Goal: Task Accomplishment & Management: Complete application form

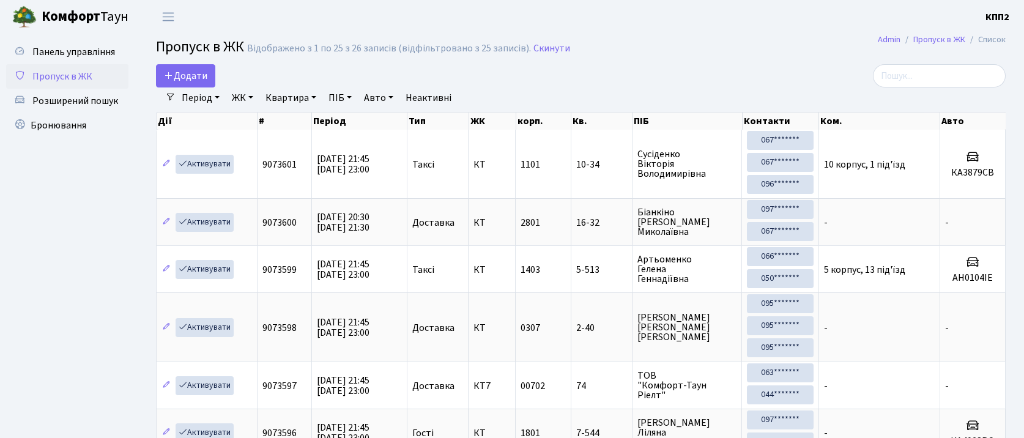
select select "25"
click at [960, 75] on input "search" at bounding box center [939, 75] width 133 height 23
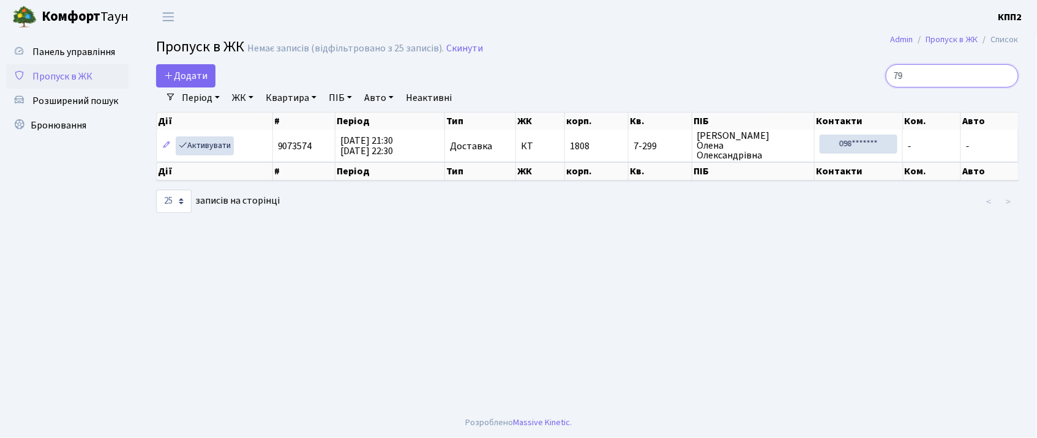
type input "9"
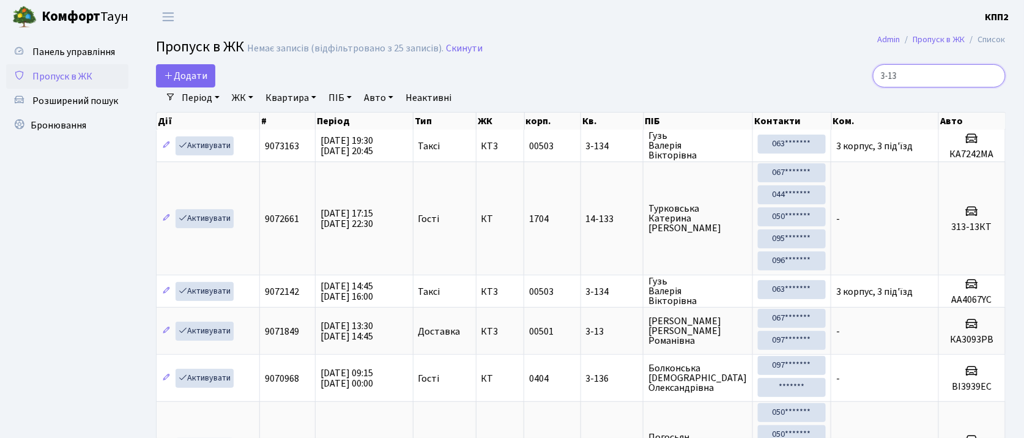
type input "3-13"
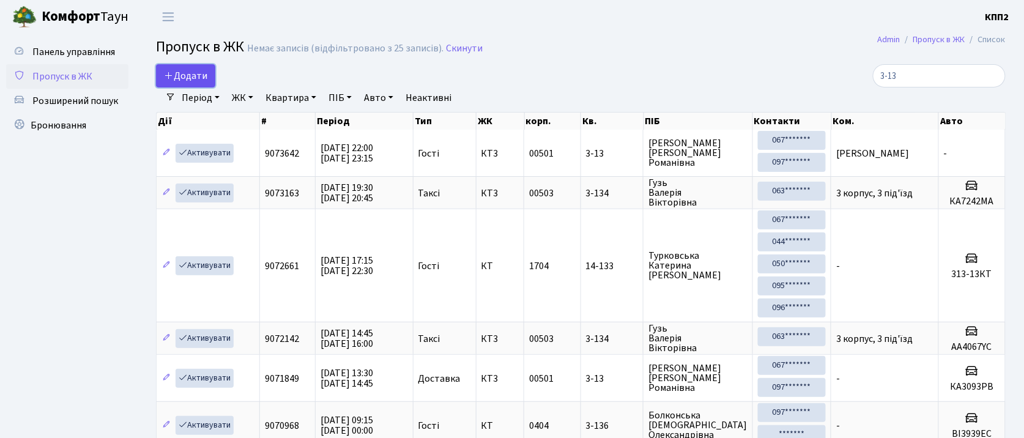
click at [204, 81] on span "Додати" at bounding box center [185, 75] width 43 height 13
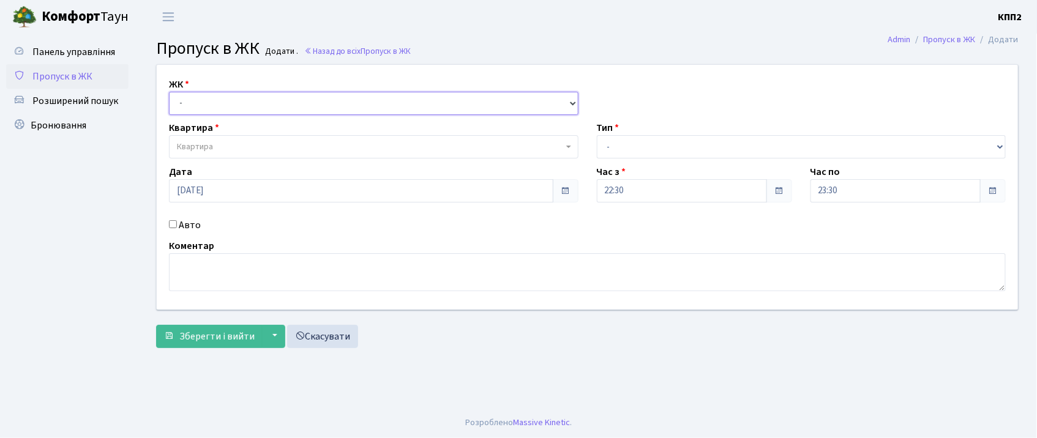
click at [206, 101] on select "- КТ, вул. Регенераторна, 4 КТ2, просп. Соборності, 17 КТ3, вул. Березнева, 16 …" at bounding box center [373, 103] width 409 height 23
select select "271"
click at [169, 92] on select "- КТ, вул. Регенераторна, 4 КТ2, просп. Соборності, 17 КТ3, вул. Березнева, 16 …" at bounding box center [373, 103] width 409 height 23
select select
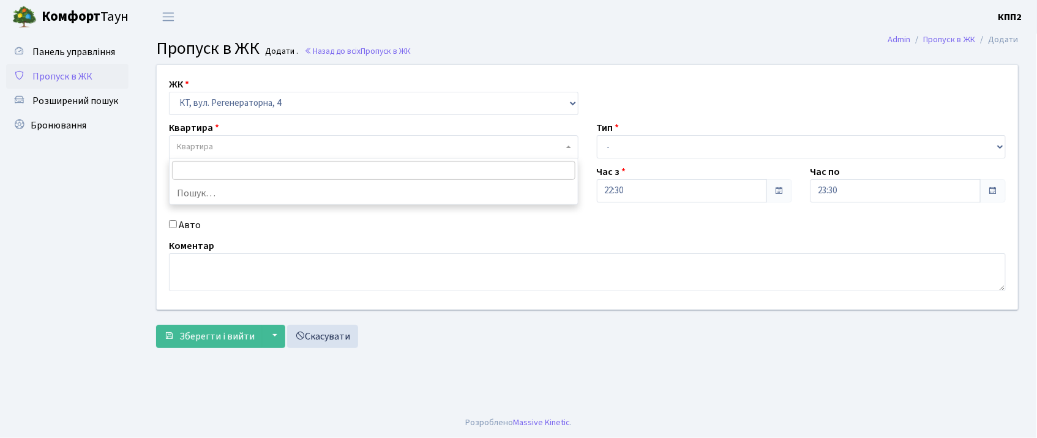
click at [204, 150] on span "Квартира" at bounding box center [195, 147] width 36 height 12
drag, startPoint x: 261, startPoint y: 99, endPoint x: 261, endPoint y: 108, distance: 9.2
click at [261, 99] on select "- КТ, вул. Регенераторна, 4 КТ2, просп. [STREET_ADDRESS] [STREET_ADDRESS] [PERS…" at bounding box center [373, 103] width 409 height 23
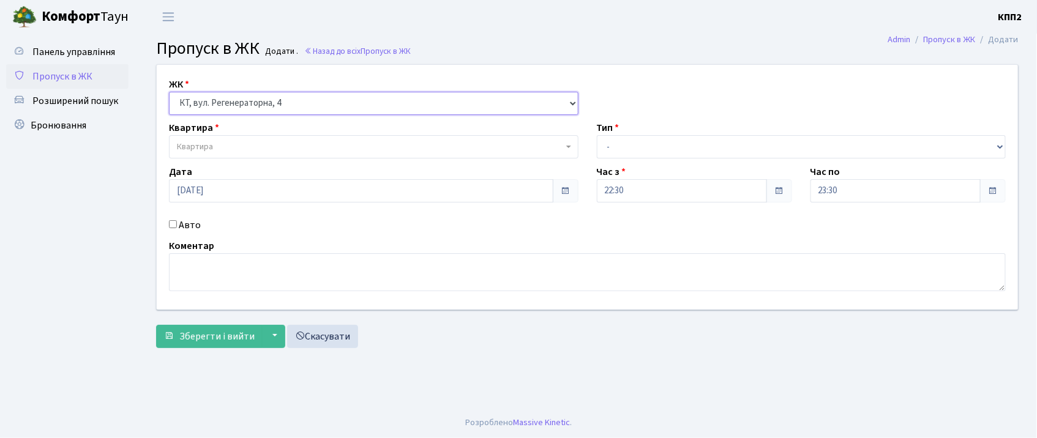
select select "302"
click at [169, 92] on select "- КТ, вул. Регенераторна, 4 КТ2, просп. Соборності, 17 КТ3, вул. Березнева, 16 …" at bounding box center [373, 103] width 409 height 23
select select
click at [236, 151] on span "Квартира" at bounding box center [370, 147] width 386 height 12
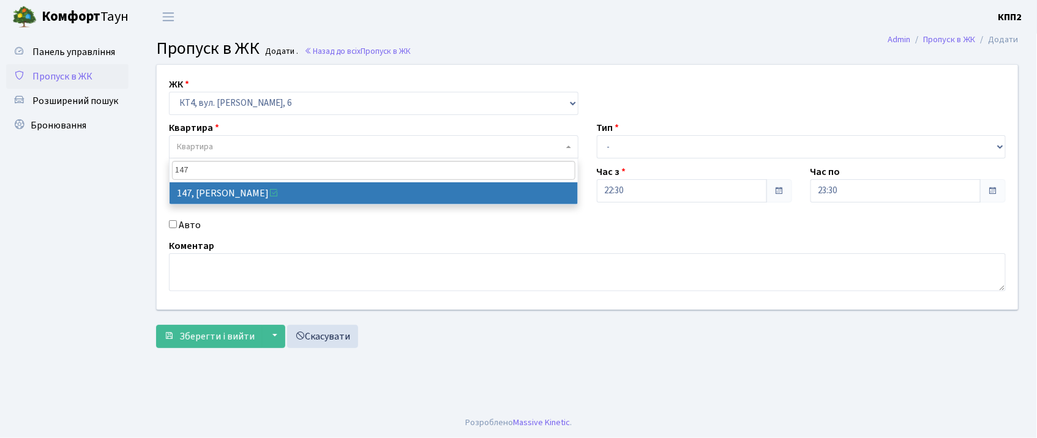
type input "147"
select select "16870"
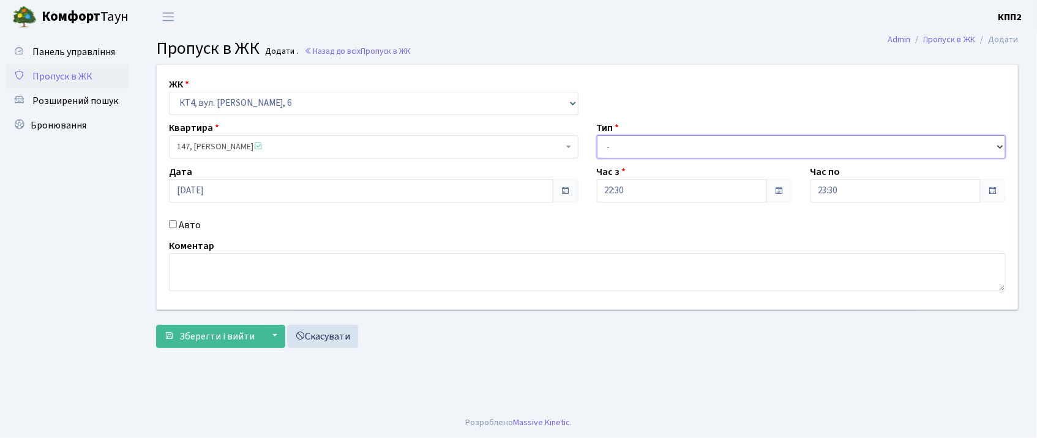
click at [716, 140] on select "- Доставка Таксі Гості Сервіс" at bounding box center [801, 146] width 409 height 23
select select "3"
click at [597, 135] on select "- Доставка Таксі Гості Сервіс" at bounding box center [801, 146] width 409 height 23
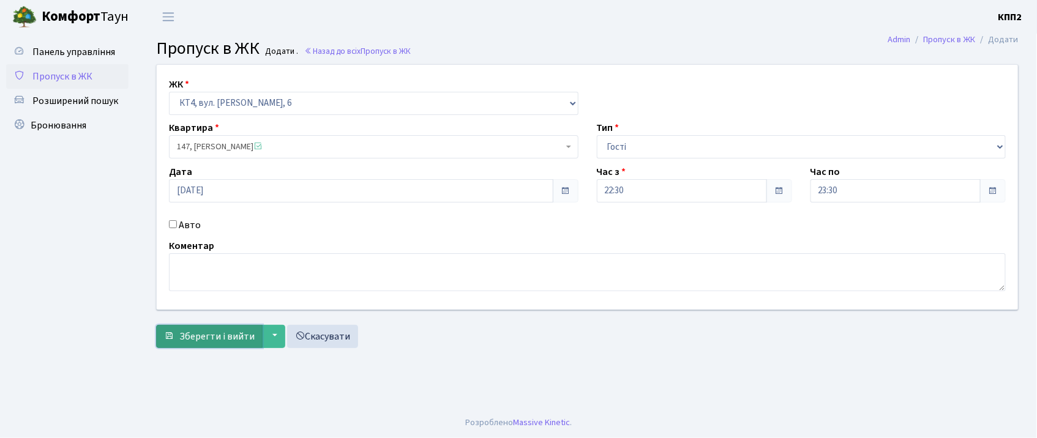
click at [216, 341] on span "Зберегти і вийти" at bounding box center [216, 336] width 75 height 13
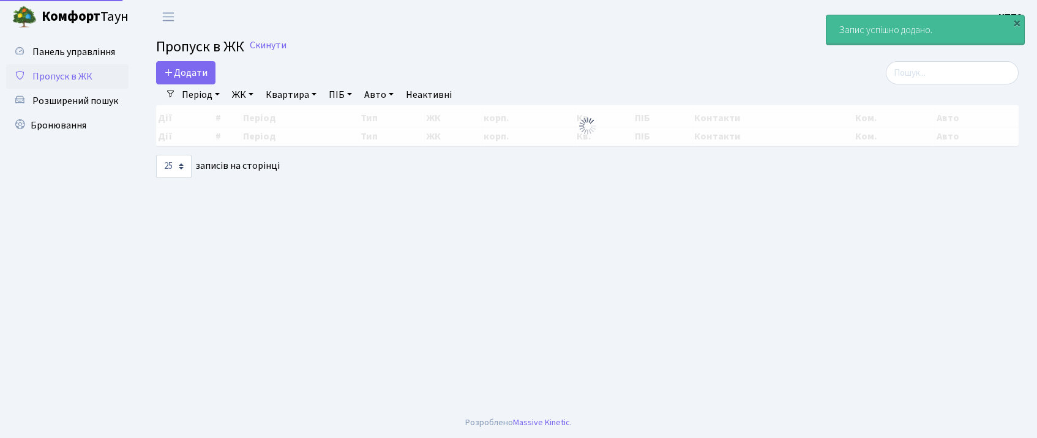
select select "25"
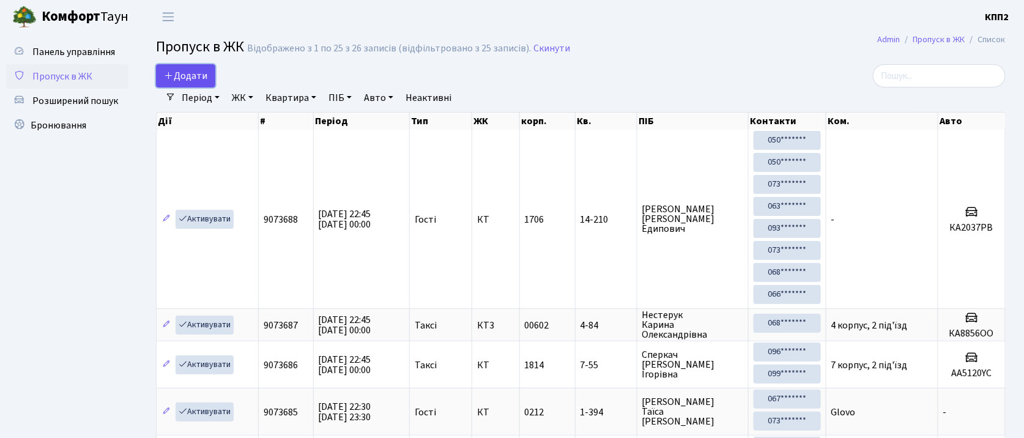
click at [170, 67] on link "Додати" at bounding box center [185, 75] width 59 height 23
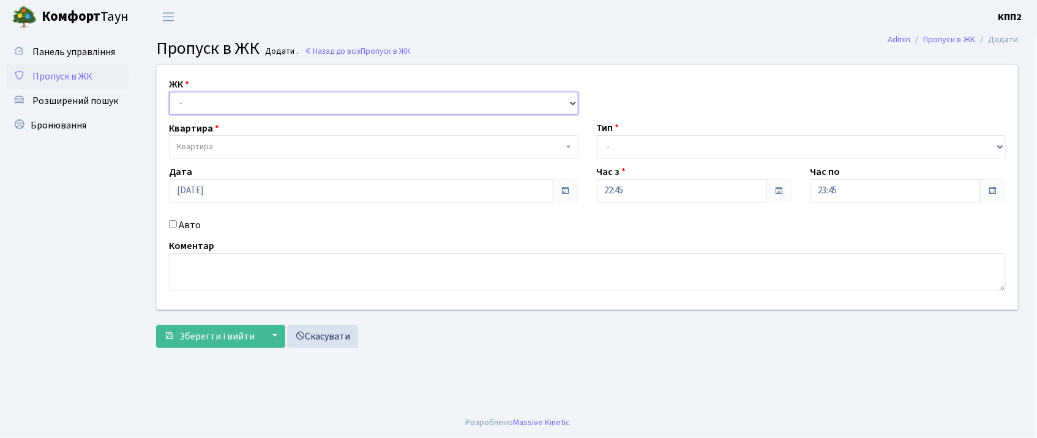
click at [189, 98] on select "- КТ, вул. Регенераторна, 4 КТ2, просп. [STREET_ADDRESS] [STREET_ADDRESS] [PERS…" at bounding box center [373, 103] width 409 height 23
select select "271"
click at [169, 92] on select "- КТ, вул. Регенераторна, 4 КТ2, просп. [STREET_ADDRESS] [STREET_ADDRESS] [PERS…" at bounding box center [373, 103] width 409 height 23
select select
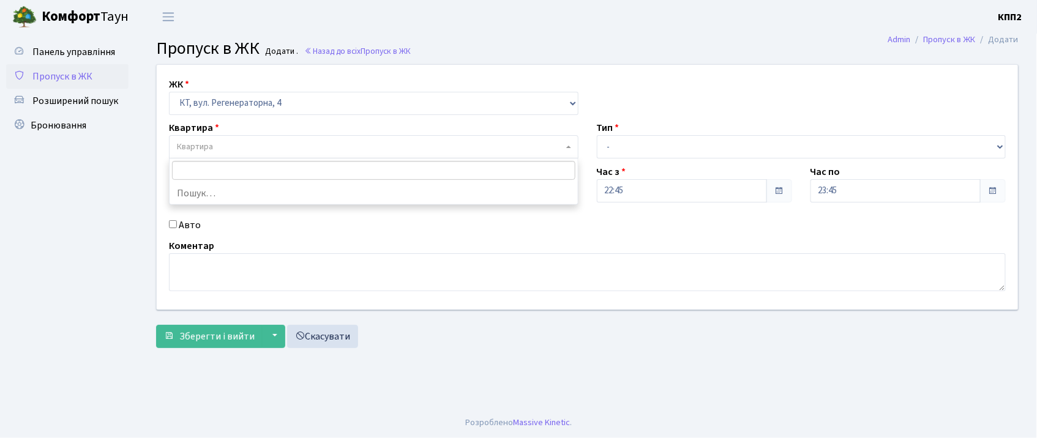
click at [215, 152] on span "Квартира" at bounding box center [370, 147] width 386 height 12
click at [86, 70] on span "Пропуск в ЖК" at bounding box center [62, 76] width 60 height 13
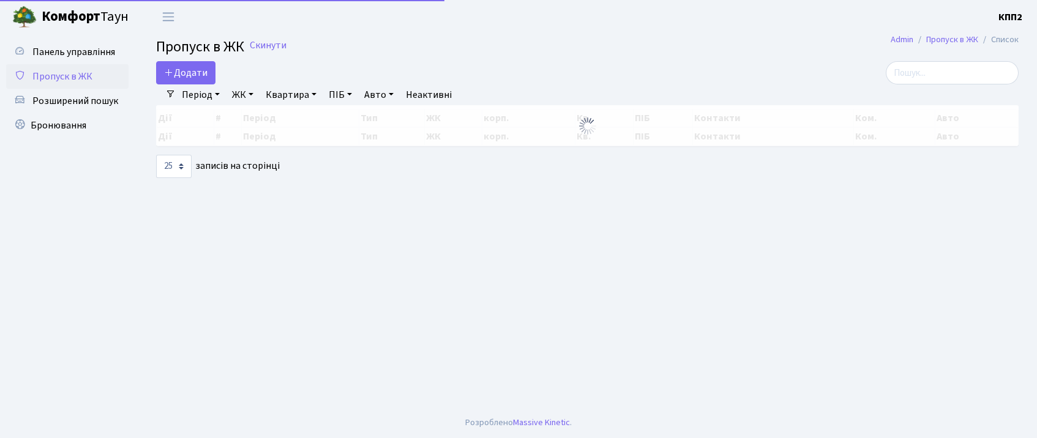
select select "25"
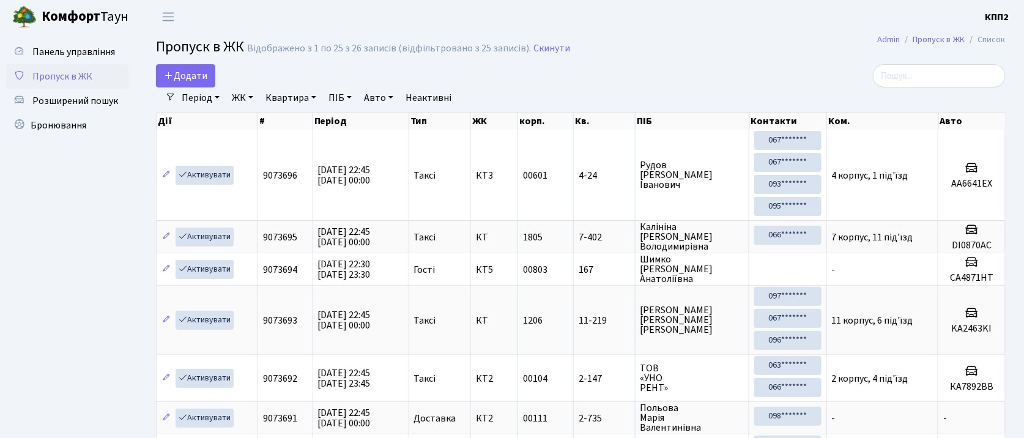
click at [192, 91] on link "Період" at bounding box center [201, 98] width 48 height 21
click at [194, 72] on span "Додати" at bounding box center [185, 75] width 43 height 13
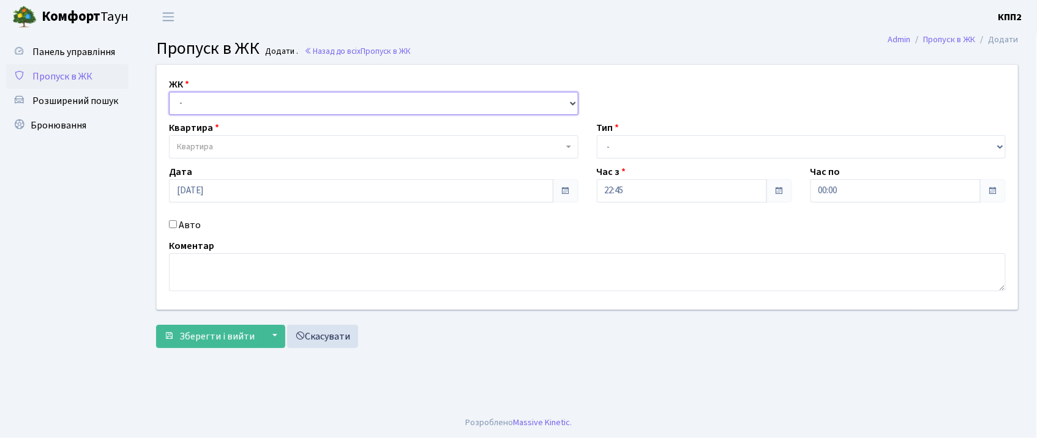
click at [197, 114] on select "- КТ, вул. Регенераторна, 4 КТ2, просп. [STREET_ADDRESS] [STREET_ADDRESS] [PERS…" at bounding box center [373, 103] width 409 height 23
select select "271"
click at [169, 92] on select "- КТ, вул. Регенераторна, 4 КТ2, просп. [STREET_ADDRESS] [STREET_ADDRESS] [PERS…" at bounding box center [373, 103] width 409 height 23
select select
click at [173, 223] on input "Авто" at bounding box center [173, 224] width 8 height 8
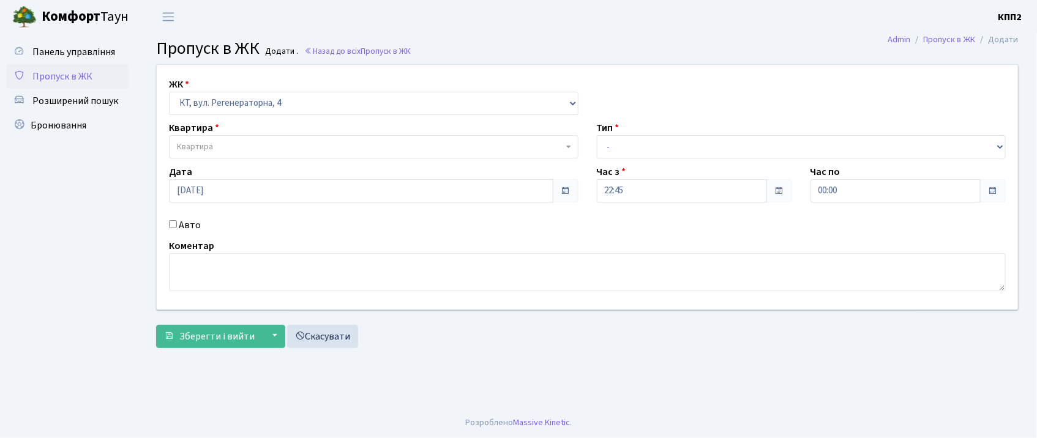
checkbox input "true"
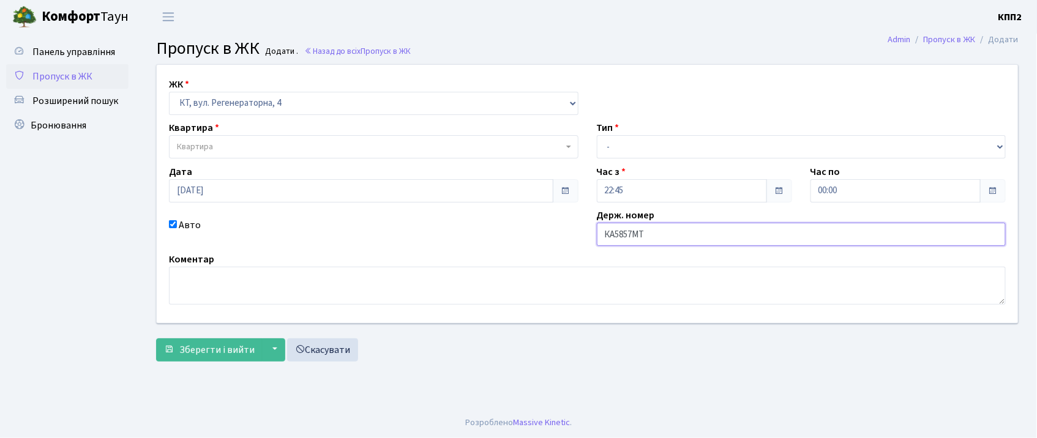
type input "КА5857МТ"
click at [258, 146] on span "Квартира" at bounding box center [370, 147] width 386 height 12
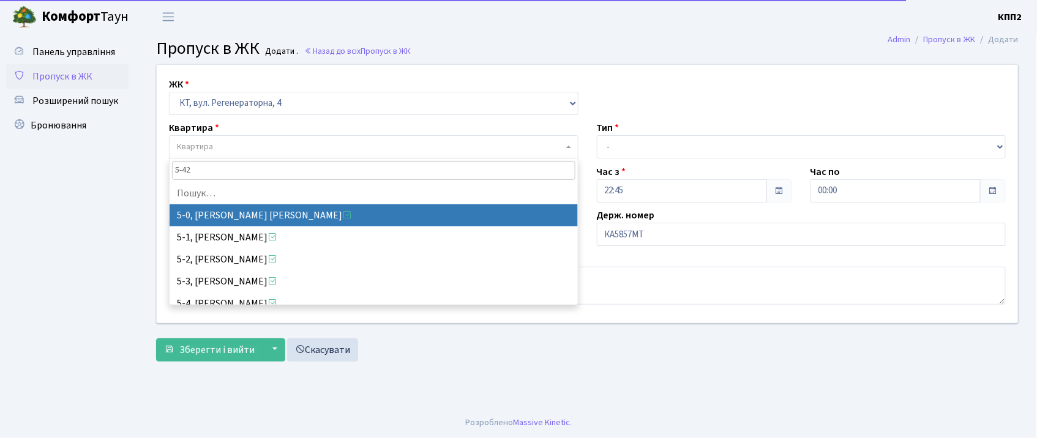
type input "5-421"
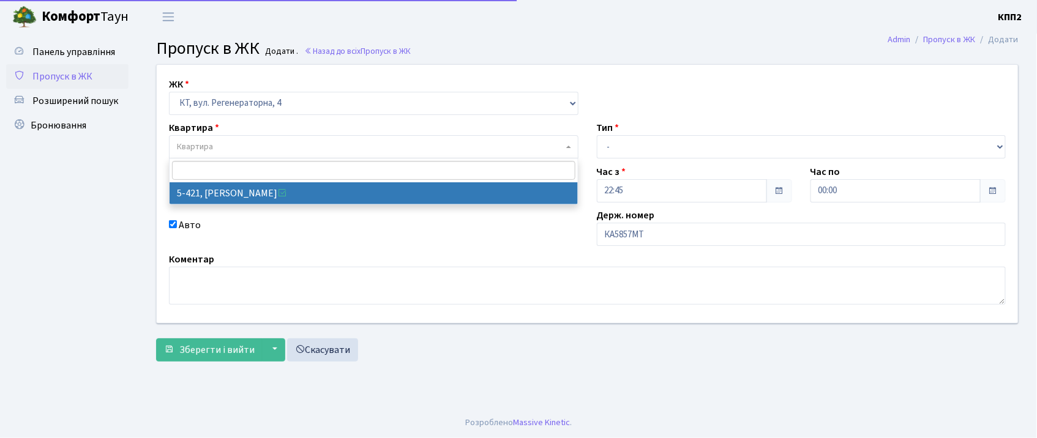
select select "2110"
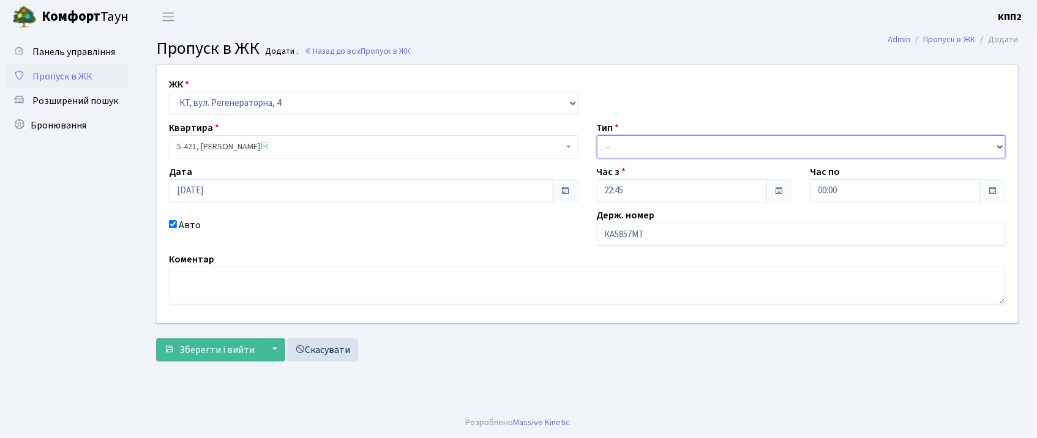
click at [706, 152] on select "- Доставка Таксі Гості Сервіс" at bounding box center [801, 146] width 409 height 23
select select "2"
click at [597, 135] on select "- Доставка Таксі Гості Сервіс" at bounding box center [801, 146] width 409 height 23
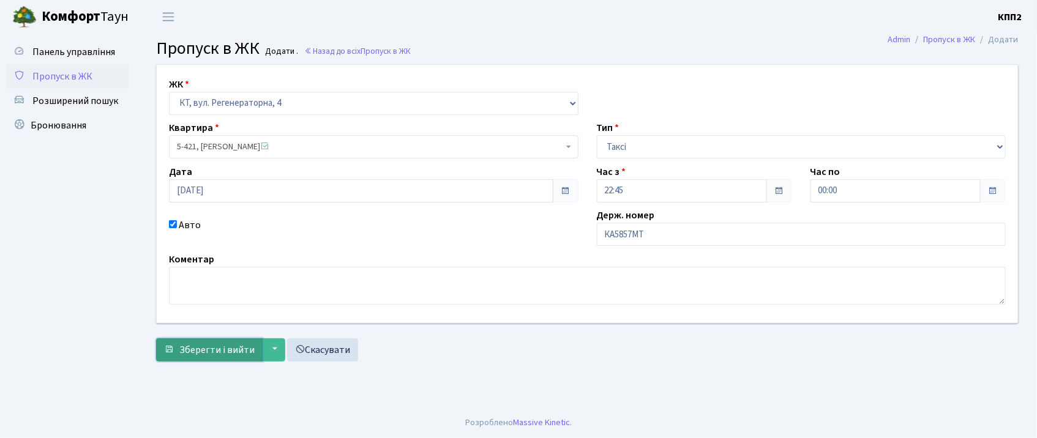
click at [207, 355] on span "Зберегти і вийти" at bounding box center [216, 349] width 75 height 13
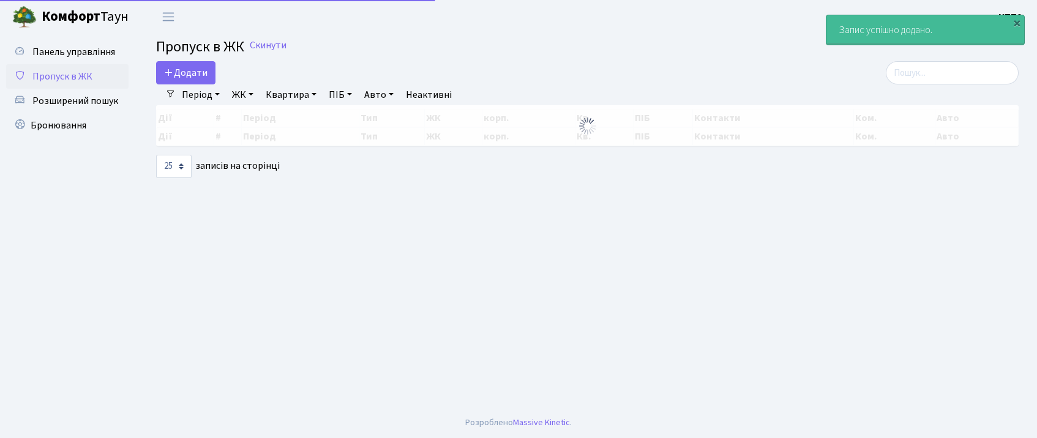
select select "25"
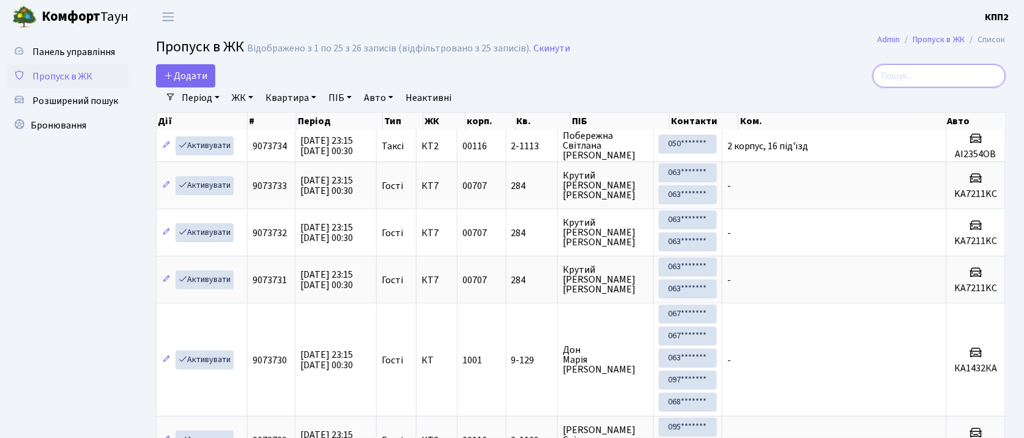
click at [975, 70] on input "search" at bounding box center [939, 75] width 133 height 23
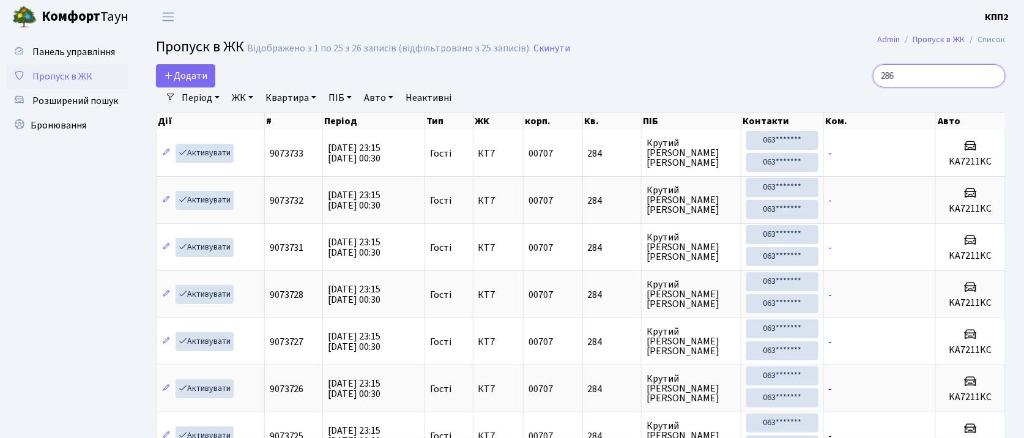
type input "2869"
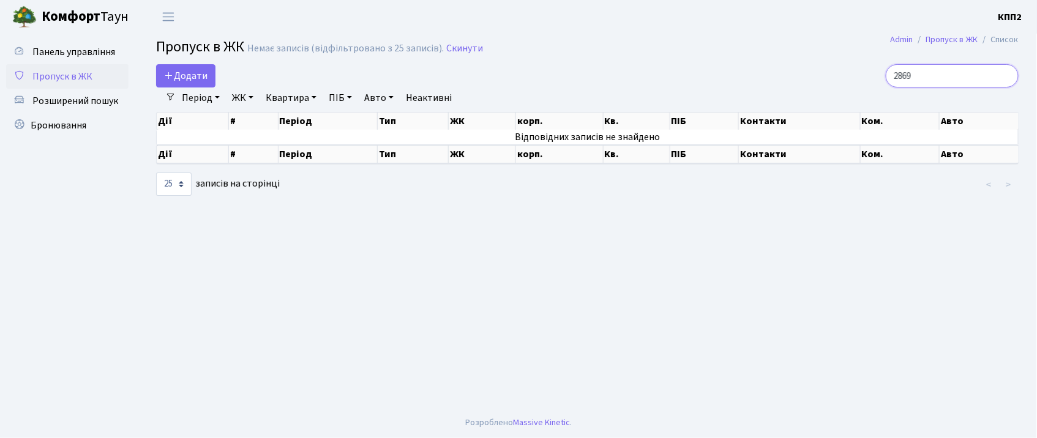
click at [1005, 75] on input "2869" at bounding box center [952, 75] width 133 height 23
